Goal: Navigation & Orientation: Find specific page/section

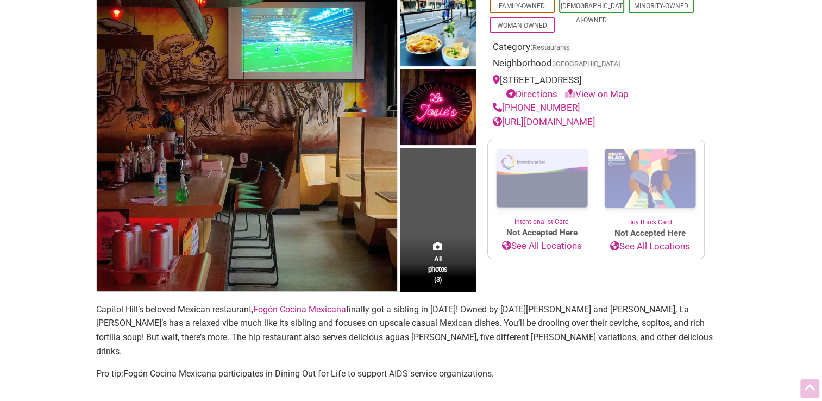
scroll to position [145, 0]
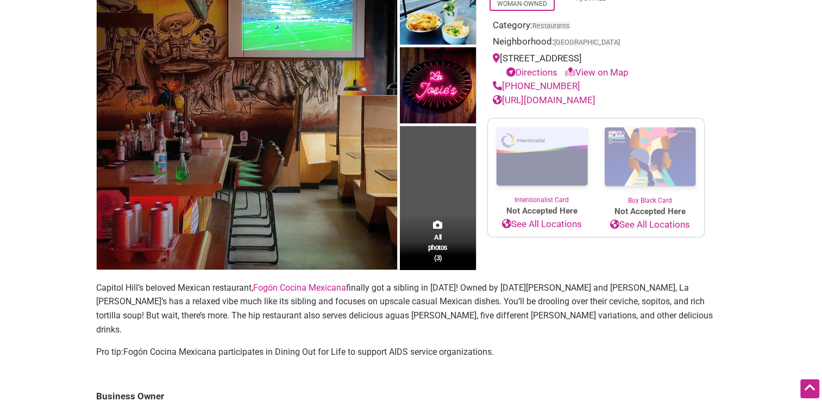
click at [565, 101] on link "http://lajosiesseattle.com/" at bounding box center [544, 100] width 103 height 11
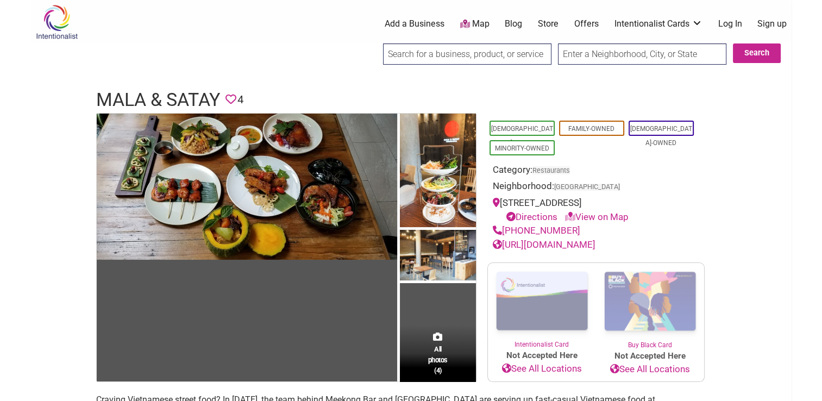
click at [582, 244] on link "https://www.malasatayseattle.com/" at bounding box center [544, 244] width 103 height 11
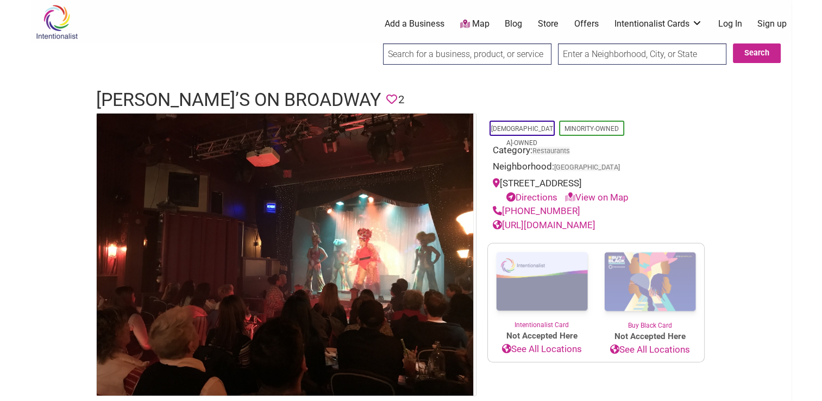
click at [587, 223] on link "[URL][DOMAIN_NAME]" at bounding box center [544, 225] width 103 height 11
